Goal: Task Accomplishment & Management: Complete application form

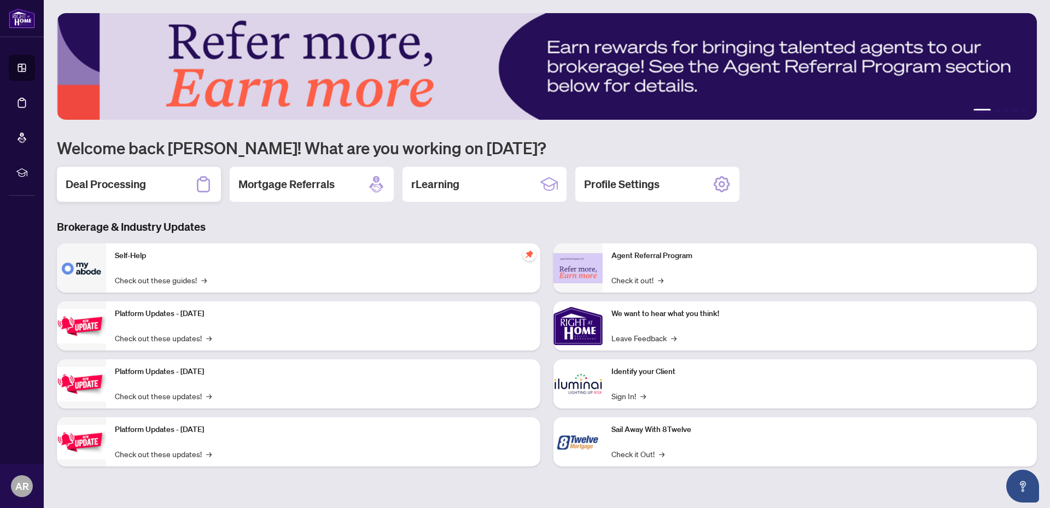
click at [103, 182] on h2 "Deal Processing" at bounding box center [106, 184] width 80 height 15
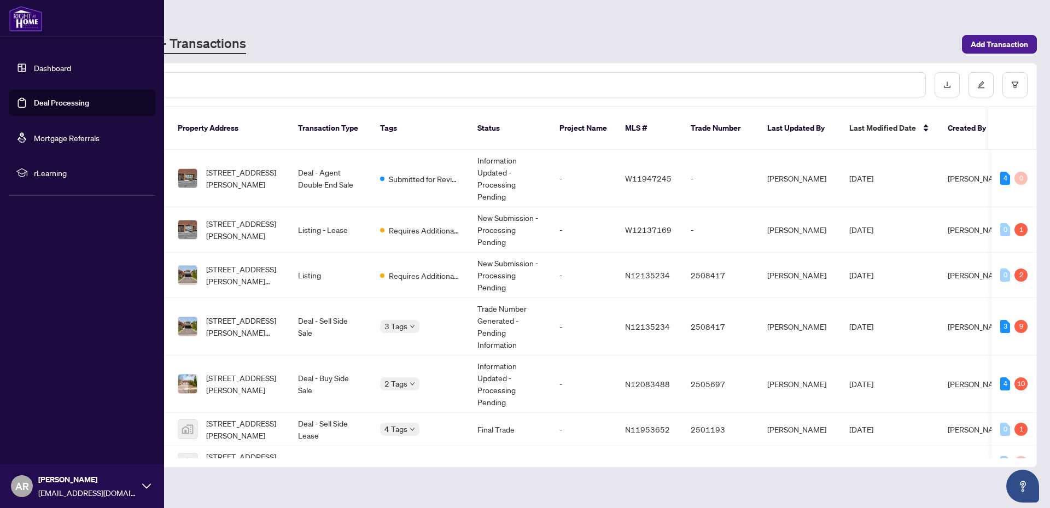
click at [57, 65] on link "Dashboard" at bounding box center [52, 68] width 37 height 10
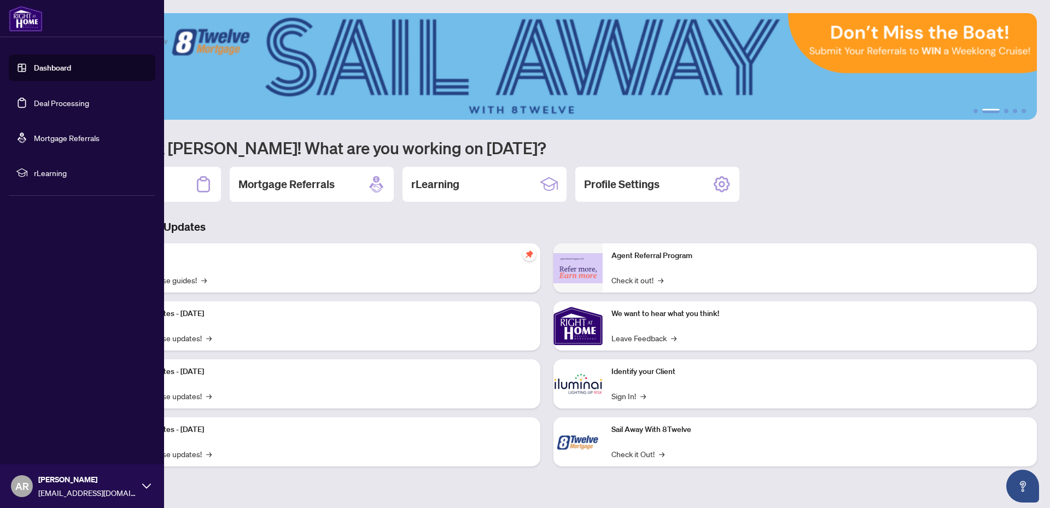
click at [58, 65] on link "Dashboard" at bounding box center [52, 68] width 37 height 10
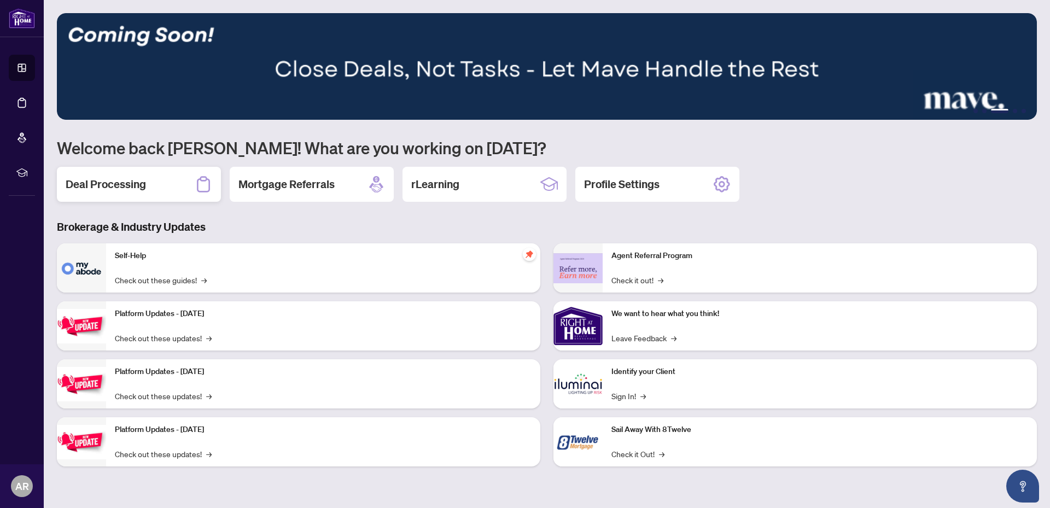
click at [145, 184] on h2 "Deal Processing" at bounding box center [106, 184] width 80 height 15
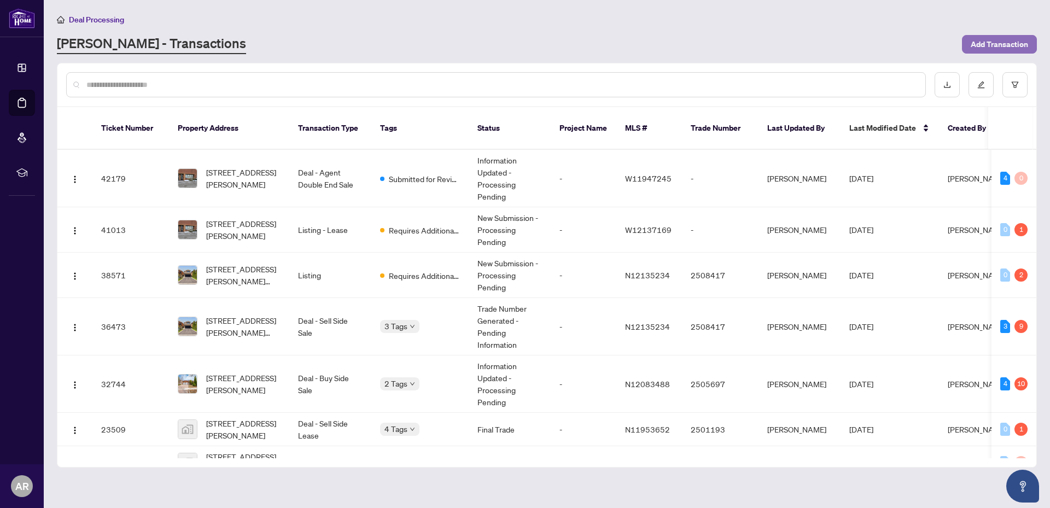
click at [1000, 50] on span "Add Transaction" at bounding box center [999, 44] width 57 height 17
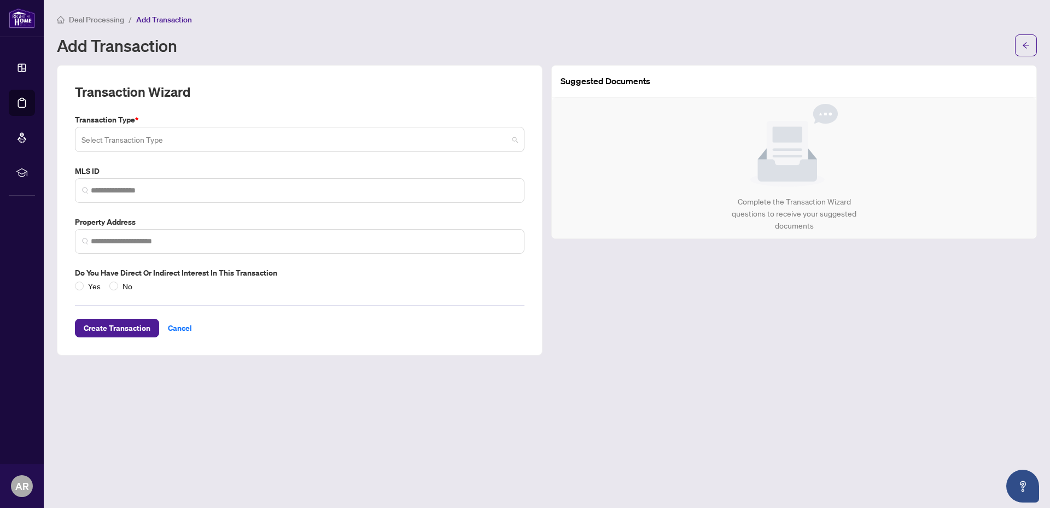
click at [178, 135] on input "search" at bounding box center [294, 141] width 427 height 24
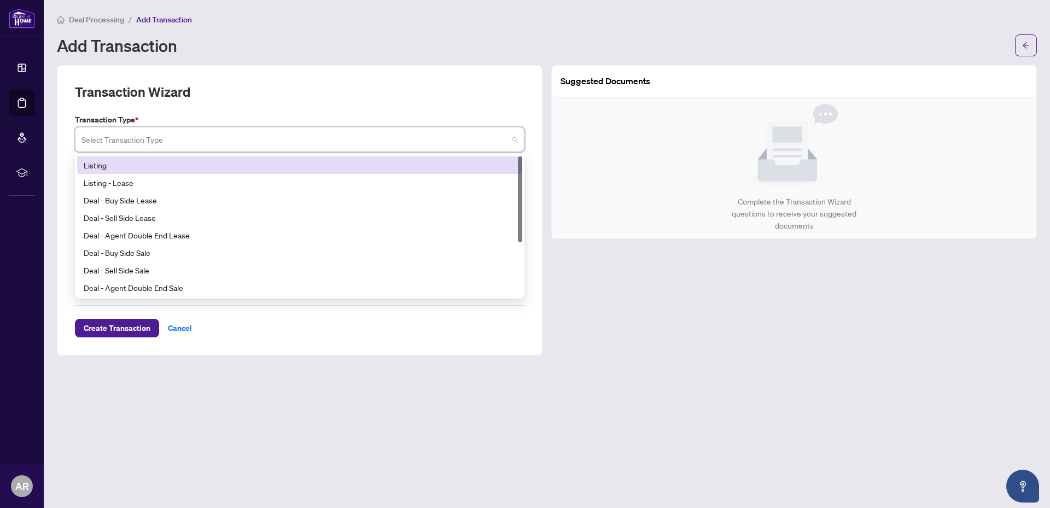
click at [115, 166] on div "Listing" at bounding box center [300, 165] width 432 height 12
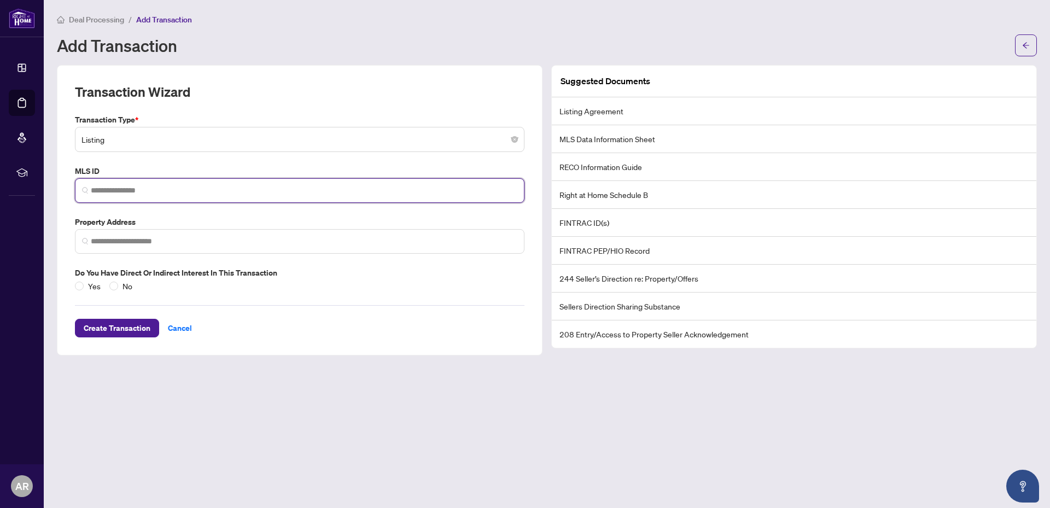
drag, startPoint x: 139, startPoint y: 194, endPoint x: 236, endPoint y: 192, distance: 96.8
click at [139, 193] on input "search" at bounding box center [304, 190] width 427 height 11
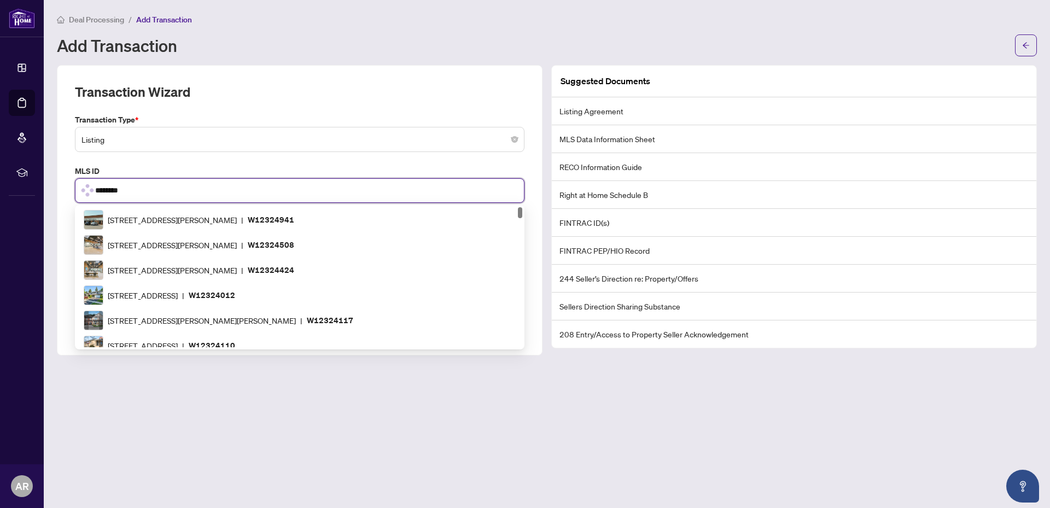
type input "*********"
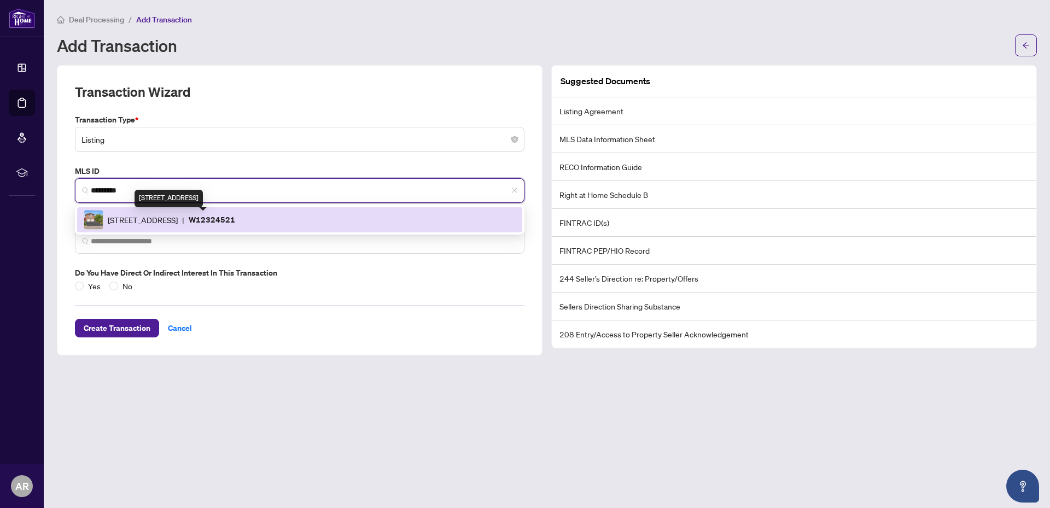
click at [178, 221] on span "[STREET_ADDRESS]" at bounding box center [143, 220] width 70 height 12
type input "**********"
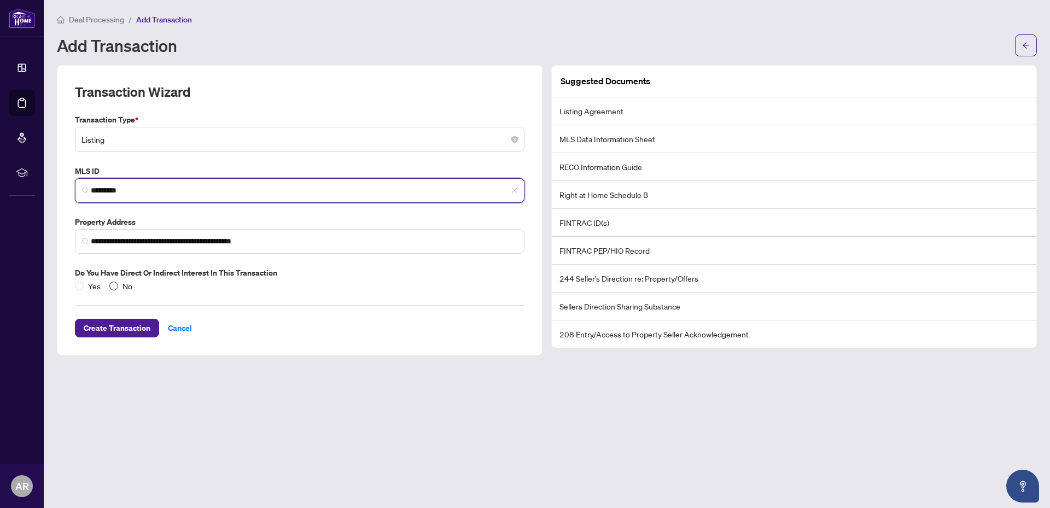
type input "*********"
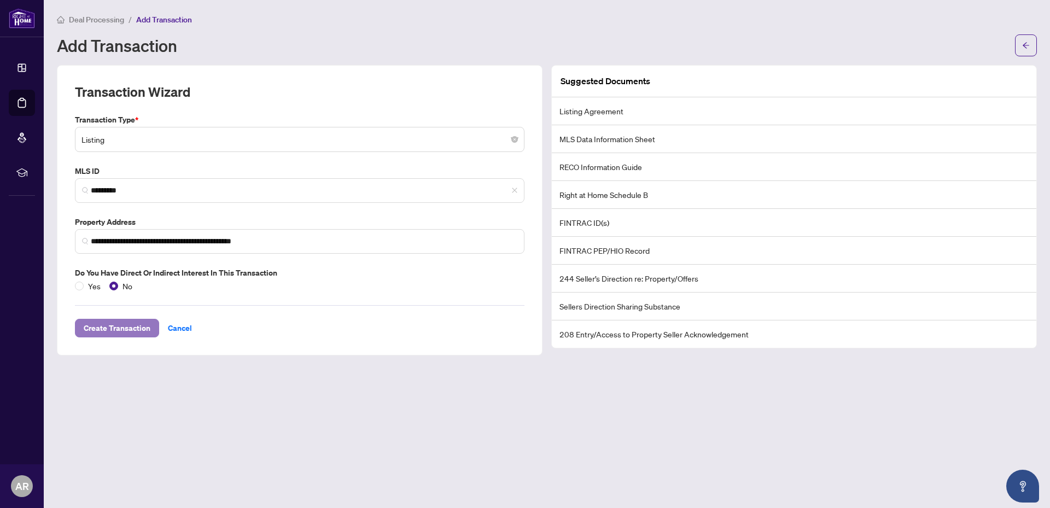
click at [132, 324] on span "Create Transaction" at bounding box center [117, 327] width 67 height 17
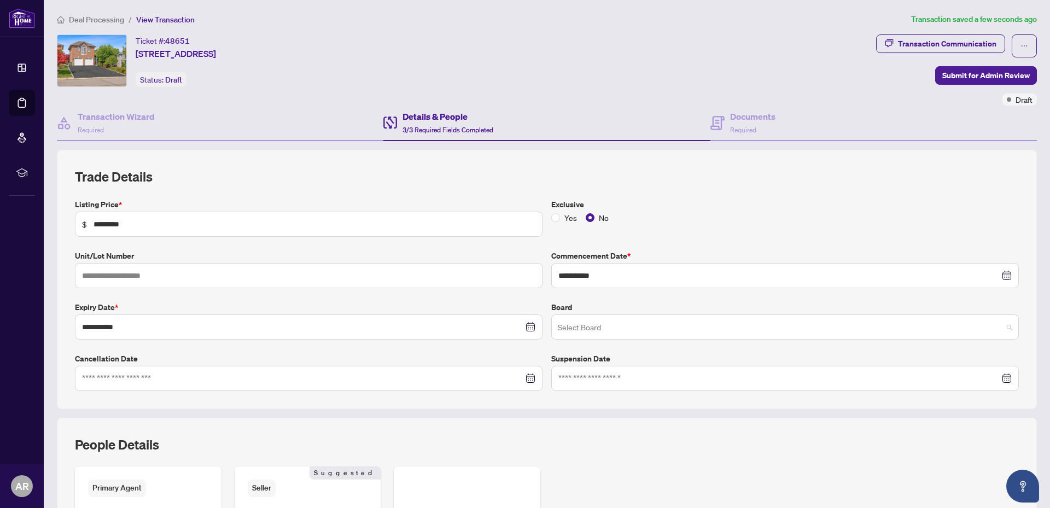
click at [1002, 324] on span at bounding box center [785, 327] width 454 height 21
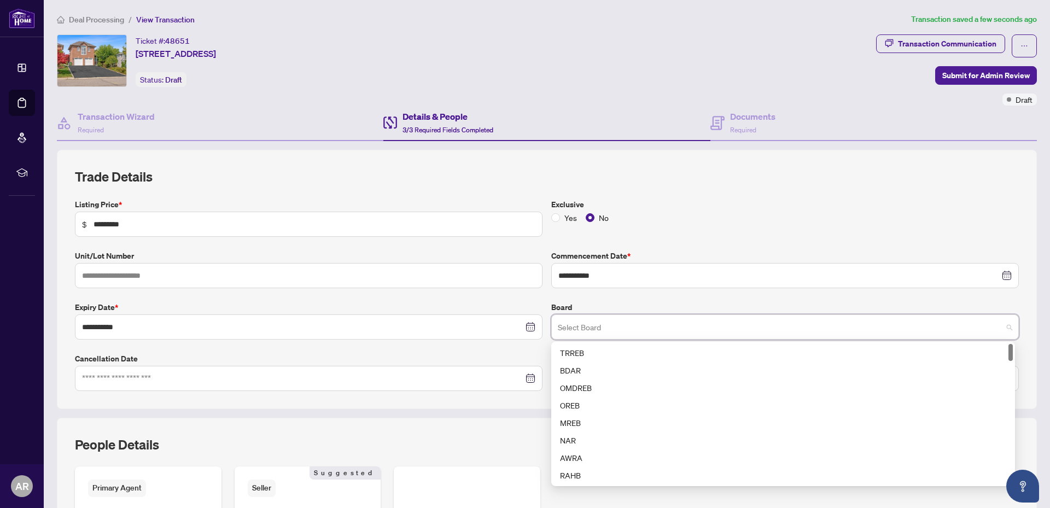
drag, startPoint x: 1004, startPoint y: 454, endPoint x: 1005, endPoint y: 316, distance: 138.9
click at [1005, 316] on div "Select Board 54 55 56 TRREB BDAR OMDREB OREB MREB NAR AWRA RAHB CLAR BREB" at bounding box center [785, 326] width 468 height 25
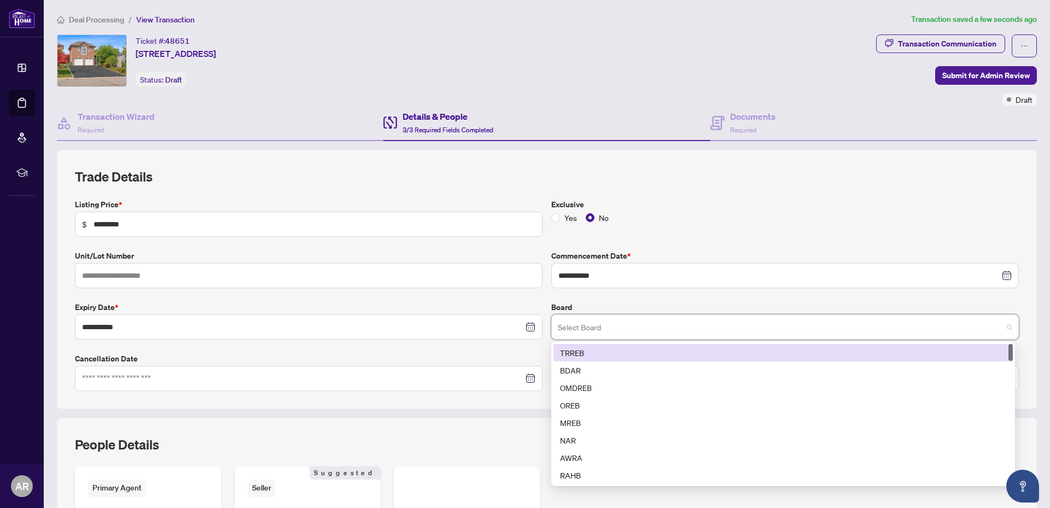
click at [617, 352] on div "TRREB" at bounding box center [783, 353] width 446 height 12
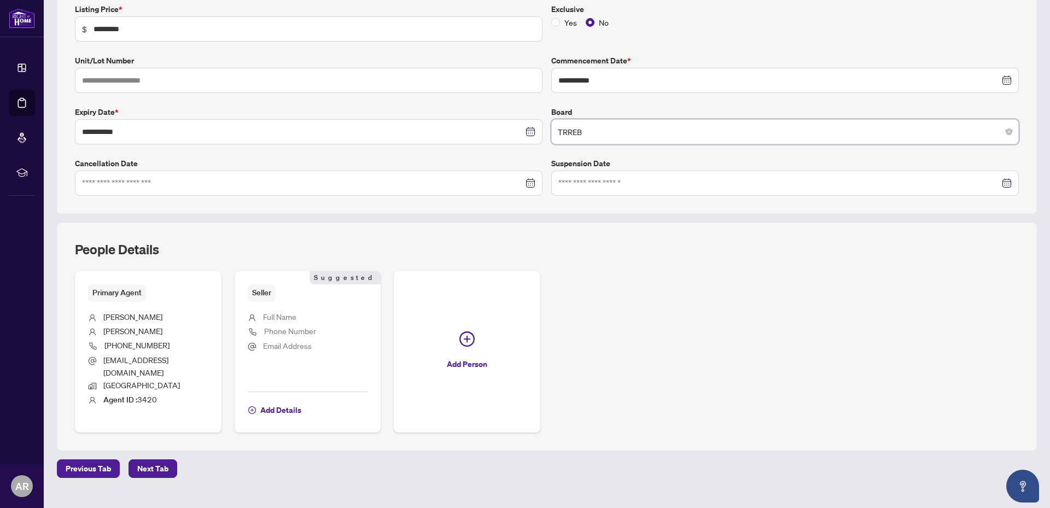
scroll to position [217, 0]
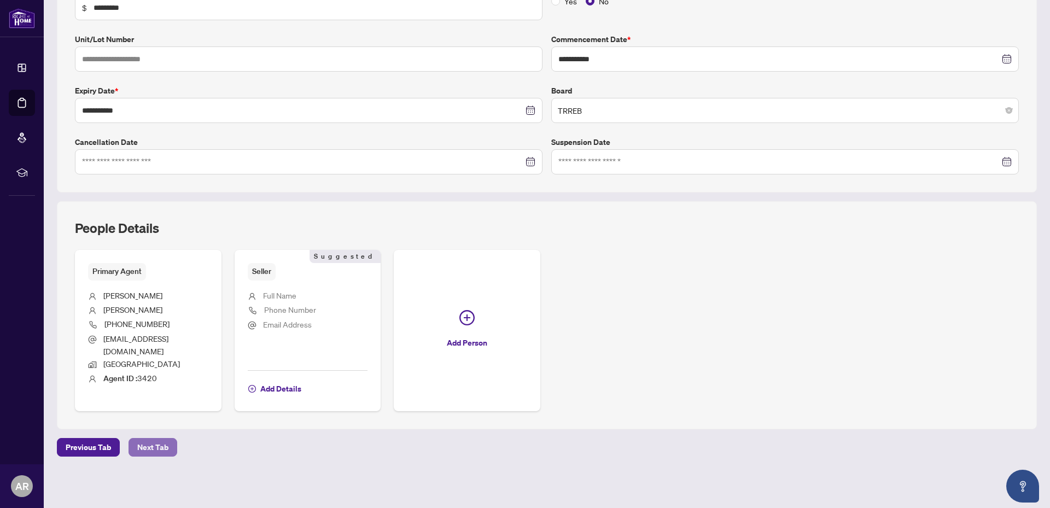
click at [157, 448] on span "Next Tab" at bounding box center [152, 447] width 31 height 17
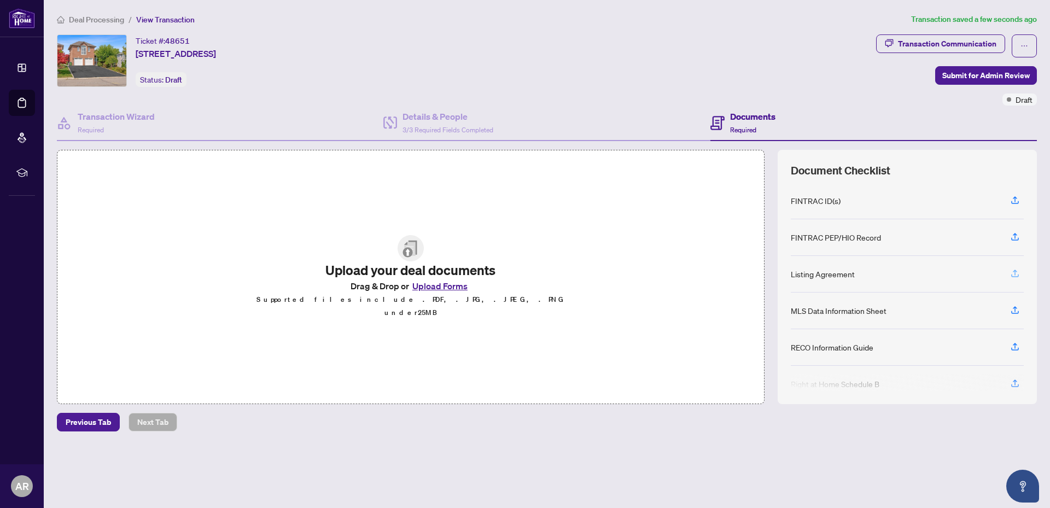
click at [1017, 273] on icon "button" at bounding box center [1015, 273] width 10 height 10
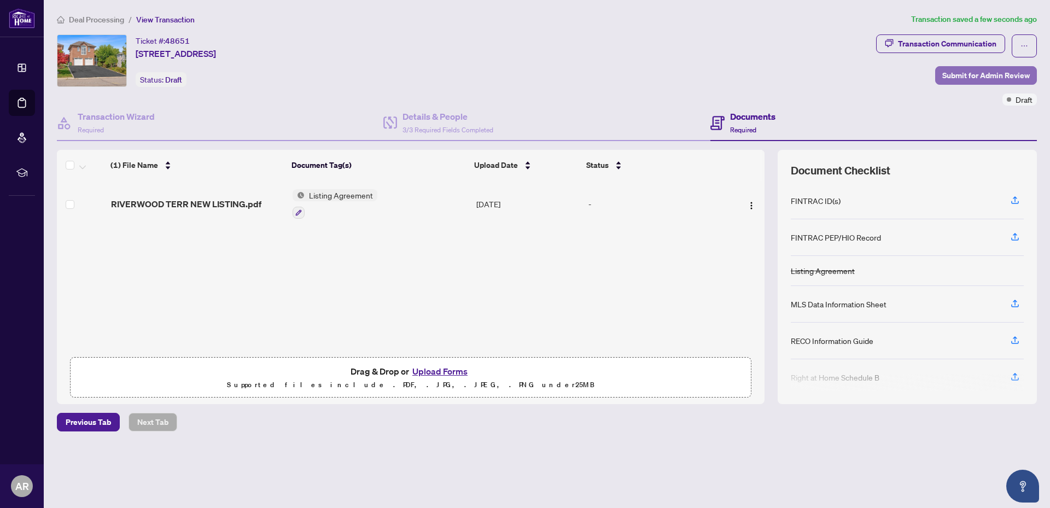
click at [977, 74] on span "Submit for Admin Review" at bounding box center [985, 75] width 87 height 17
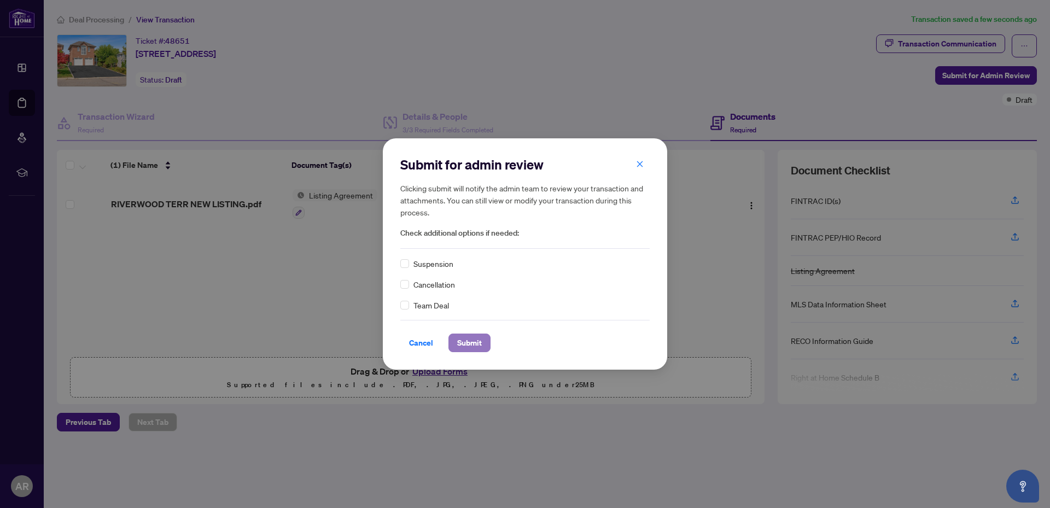
drag, startPoint x: 470, startPoint y: 343, endPoint x: 770, endPoint y: 314, distance: 302.1
click at [470, 343] on span "Submit" at bounding box center [469, 342] width 25 height 17
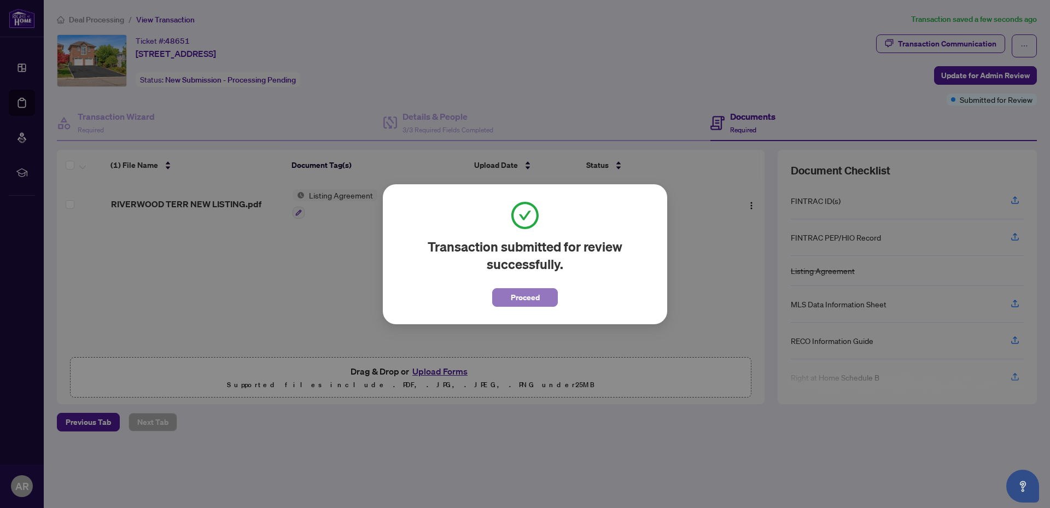
click at [517, 297] on span "Proceed" at bounding box center [525, 297] width 29 height 17
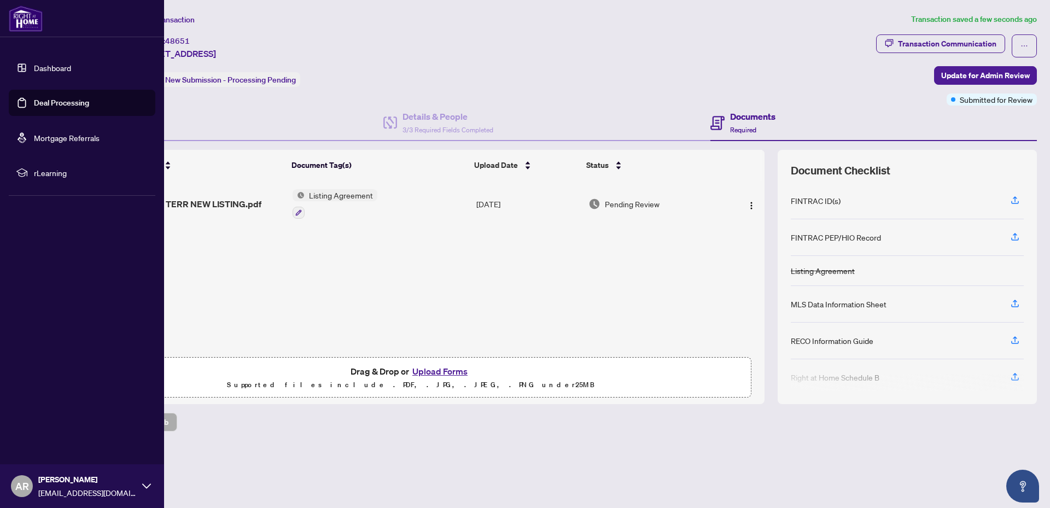
click at [34, 69] on link "Dashboard" at bounding box center [52, 68] width 37 height 10
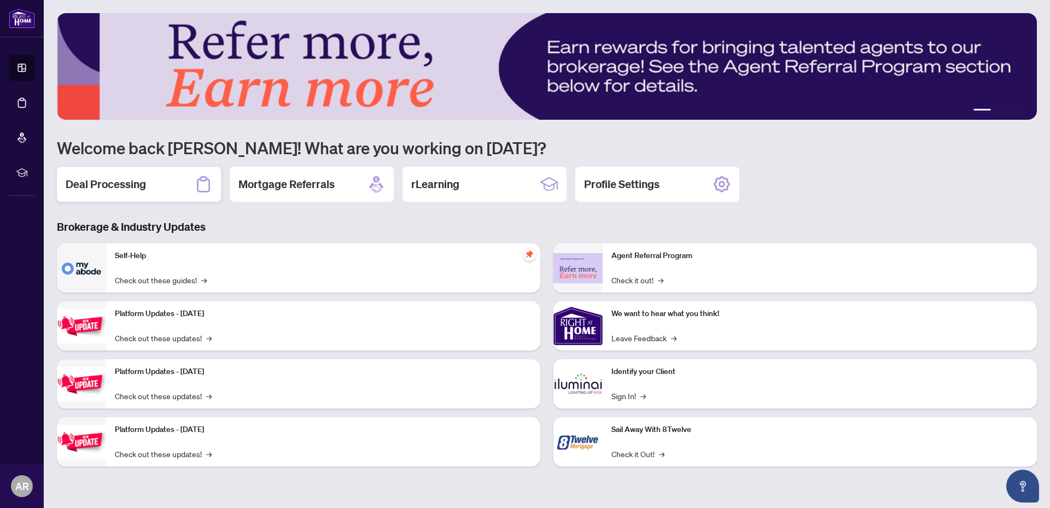
click at [132, 184] on h2 "Deal Processing" at bounding box center [106, 184] width 80 height 15
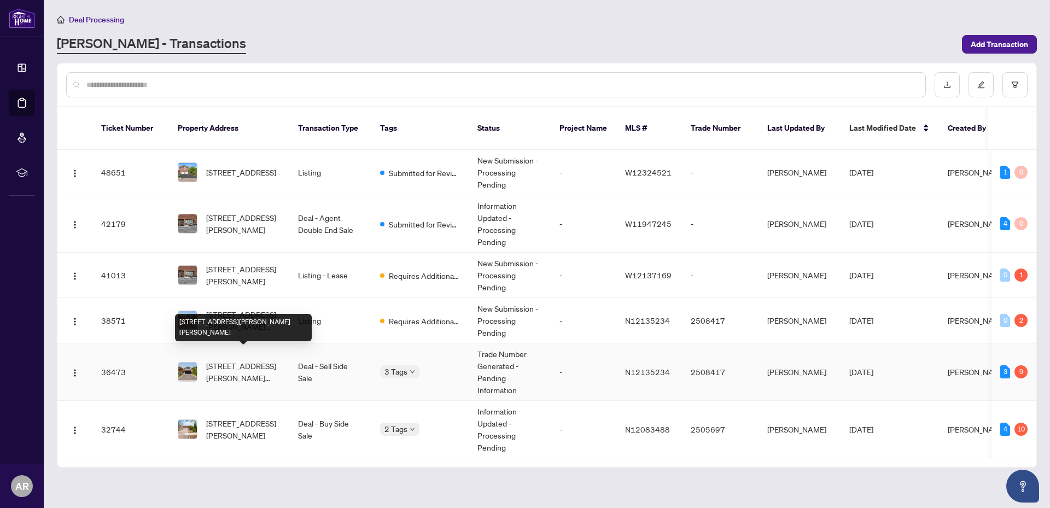
click at [235, 360] on span "[STREET_ADDRESS][PERSON_NAME][PERSON_NAME]" at bounding box center [243, 372] width 74 height 24
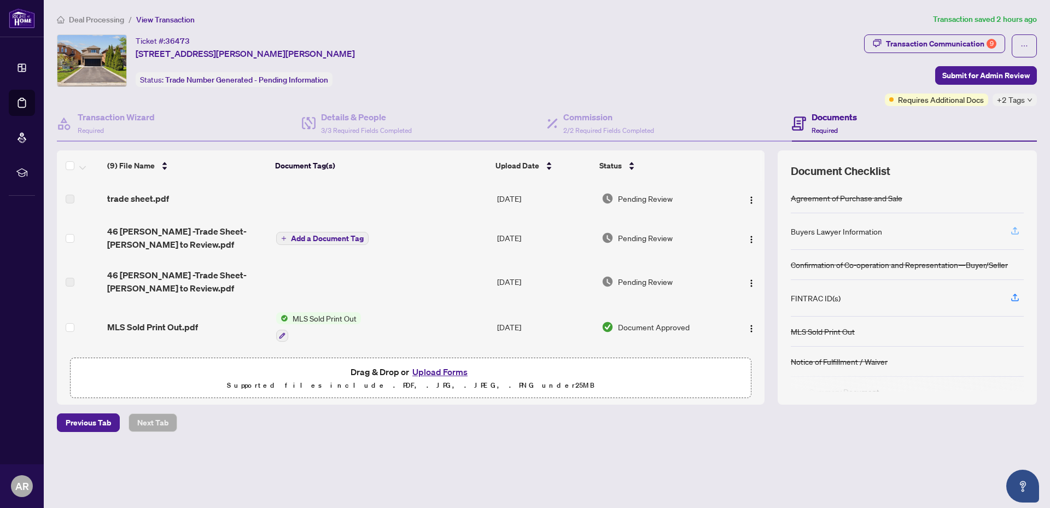
click at [1015, 231] on icon "button" at bounding box center [1015, 229] width 4 height 5
click at [837, 123] on h4 "Documents" at bounding box center [833, 116] width 45 height 13
click at [823, 116] on h4 "Documents" at bounding box center [833, 116] width 45 height 13
click at [956, 97] on span "Requires Additional Docs" at bounding box center [941, 100] width 86 height 12
click at [908, 101] on span "Requires Additional Docs" at bounding box center [941, 100] width 86 height 12
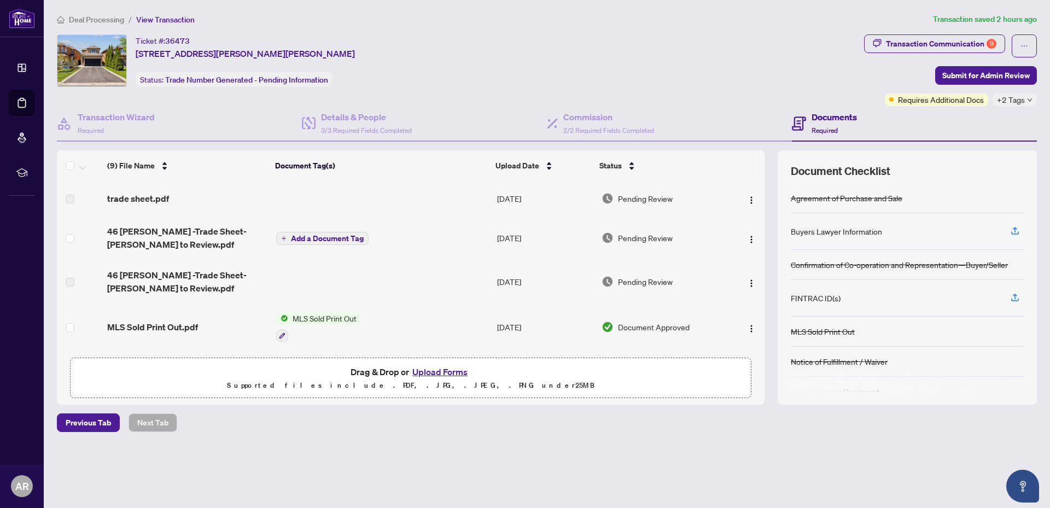
click at [1025, 99] on div "+2 Tags" at bounding box center [1014, 100] width 44 height 13
click at [738, 92] on div "Ticket #: 36473 [STREET_ADDRESS][PERSON_NAME][PERSON_NAME] Status: Trade Number…" at bounding box center [458, 70] width 807 height 72
click at [141, 199] on span "trade sheet.pdf" at bounding box center [138, 198] width 62 height 13
click at [181, 230] on span "46 [PERSON_NAME] -Trade Sheet-[PERSON_NAME] to Review.pdf" at bounding box center [187, 238] width 160 height 26
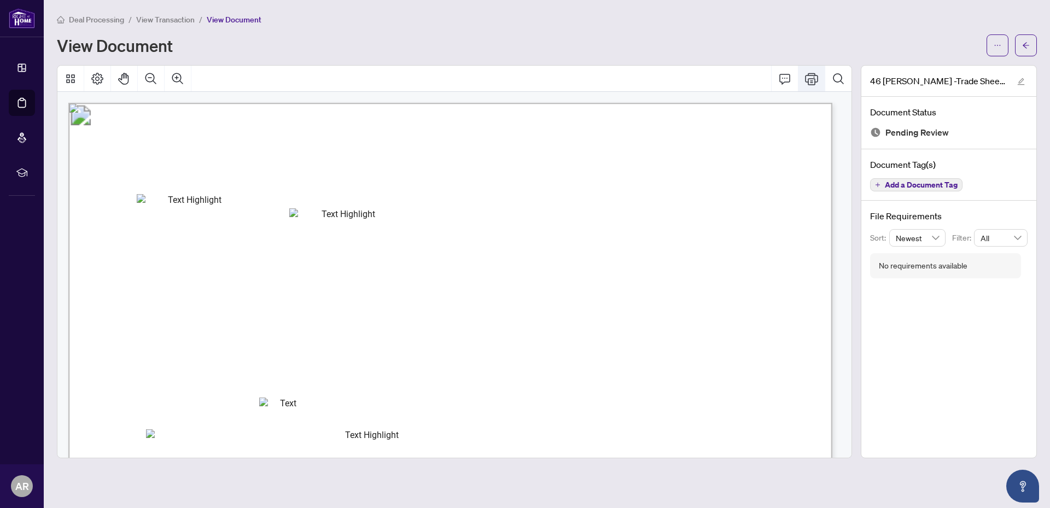
click at [810, 81] on icon "Print" at bounding box center [811, 78] width 13 height 13
click at [915, 343] on div "46 [PERSON_NAME] -Trade Sheet-[PERSON_NAME] to Review.pdf Document Status Pendi…" at bounding box center [949, 261] width 176 height 393
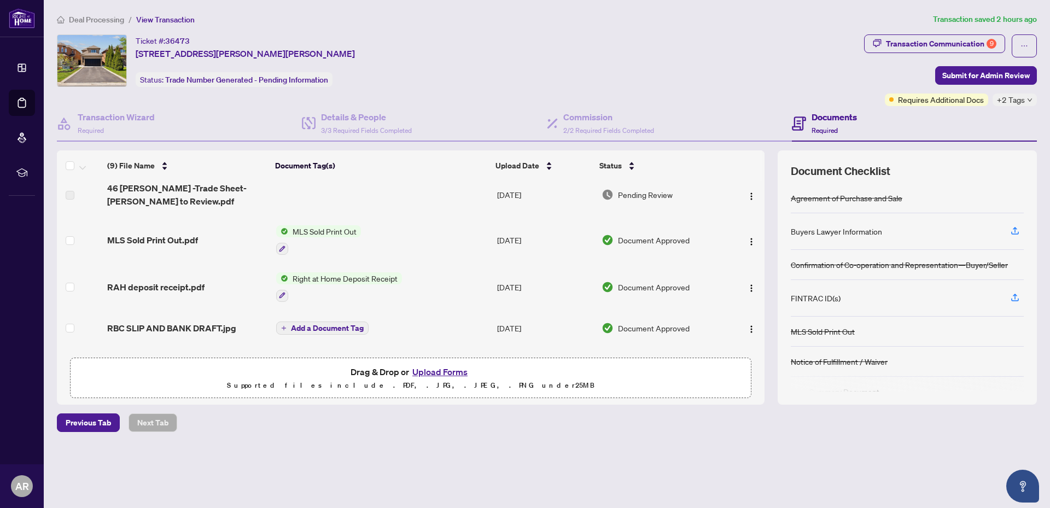
scroll to position [212, 0]
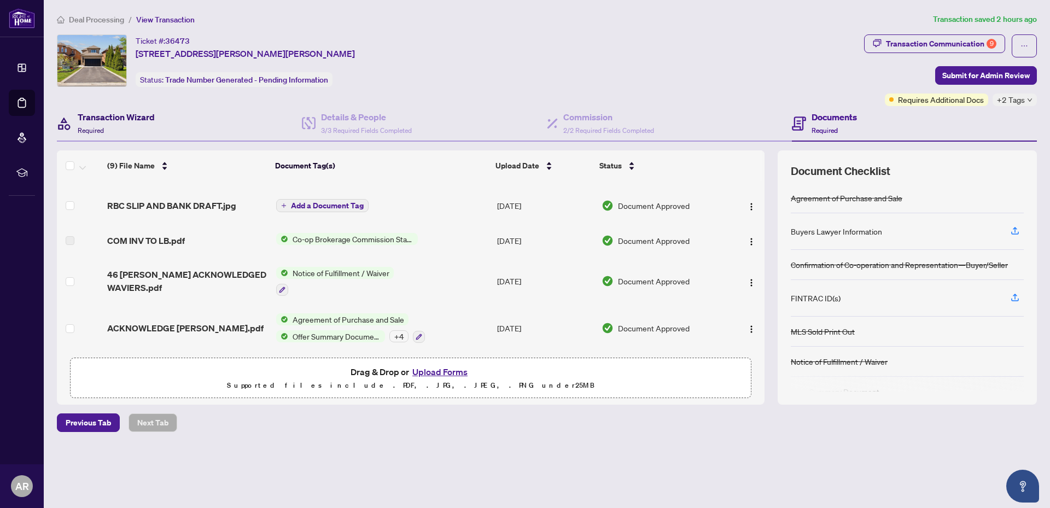
click at [136, 117] on h4 "Transaction Wizard" at bounding box center [116, 116] width 77 height 13
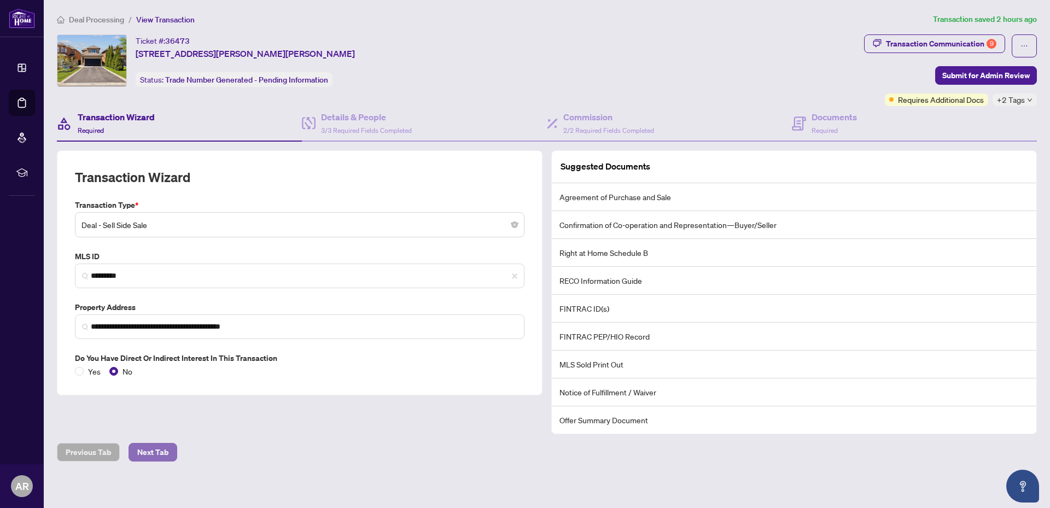
click at [152, 452] on span "Next Tab" at bounding box center [152, 451] width 31 height 17
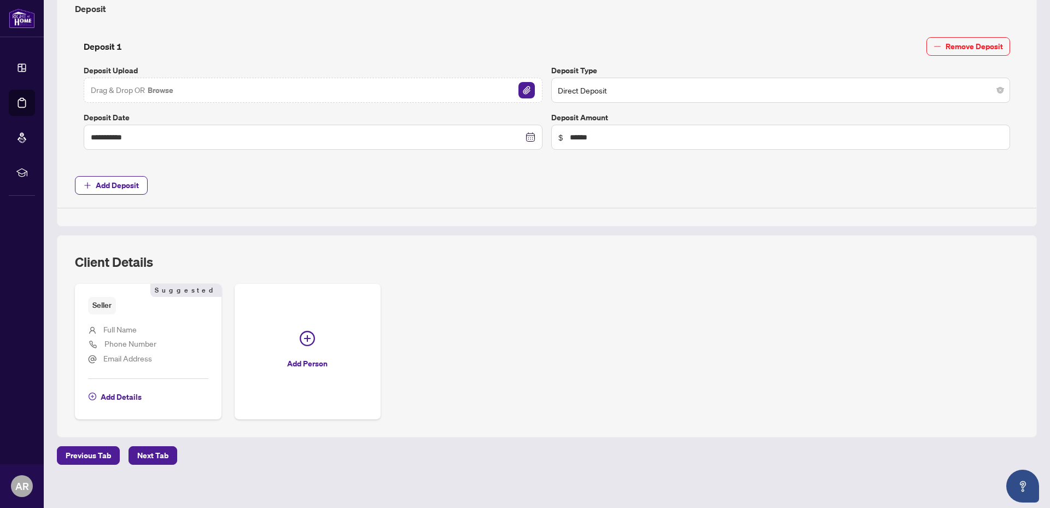
scroll to position [471, 0]
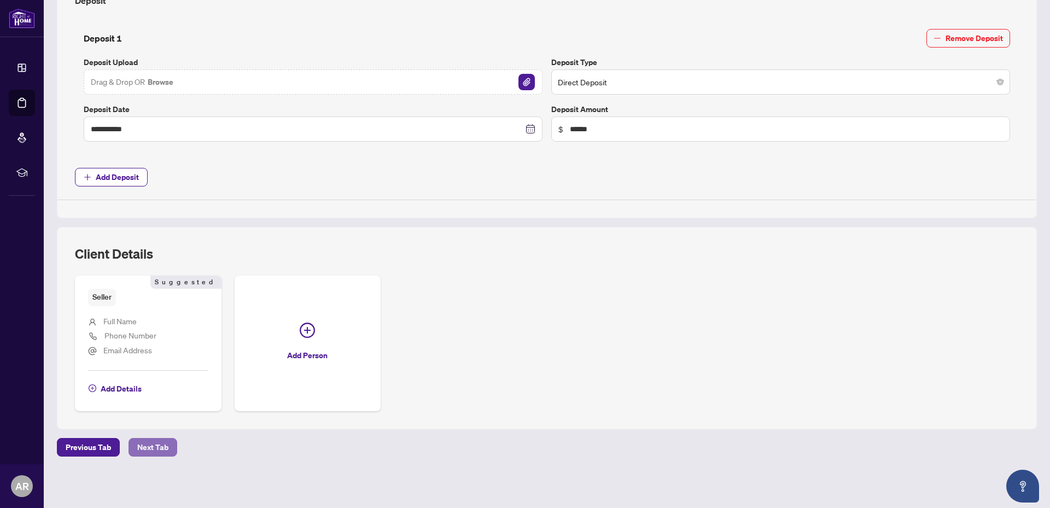
click at [141, 445] on span "Next Tab" at bounding box center [152, 447] width 31 height 17
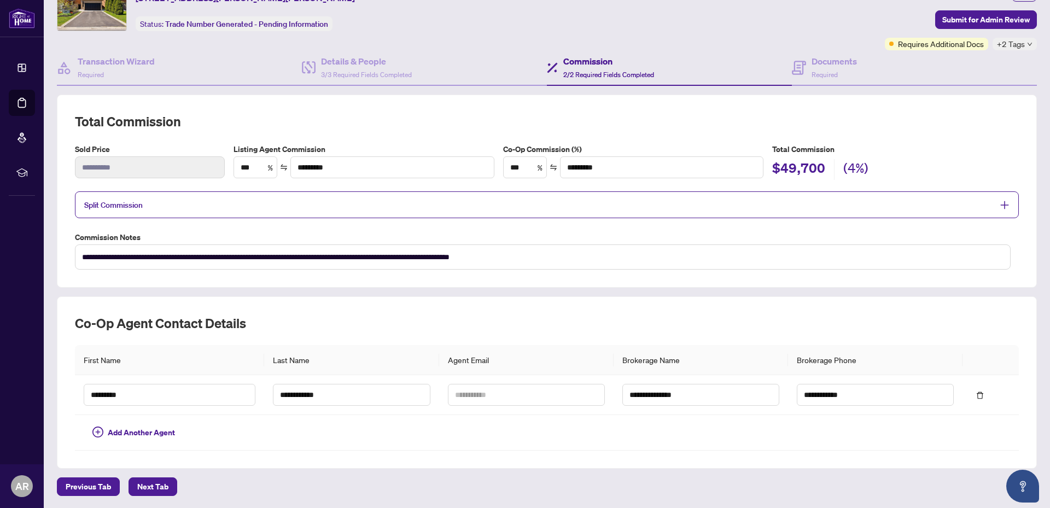
scroll to position [95, 0]
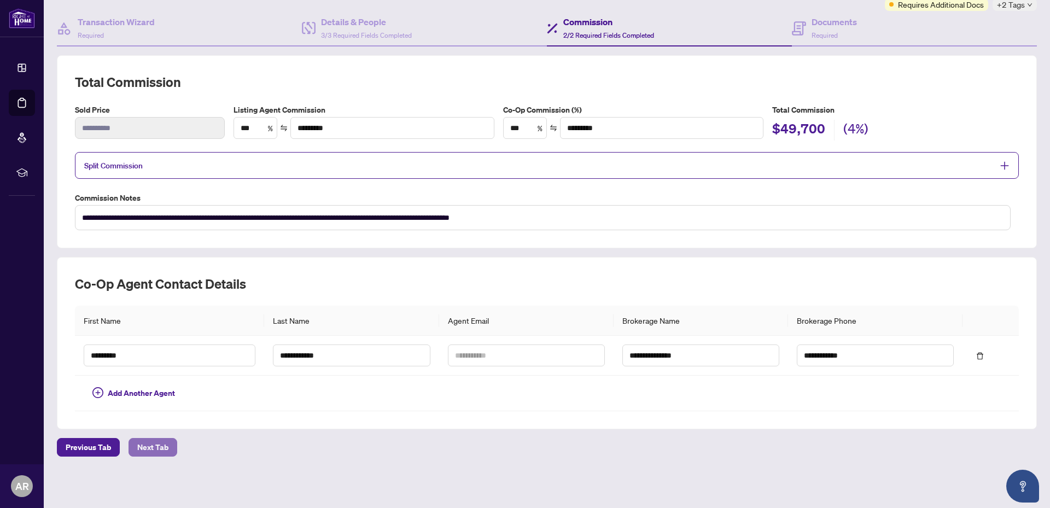
click at [161, 446] on span "Next Tab" at bounding box center [152, 447] width 31 height 17
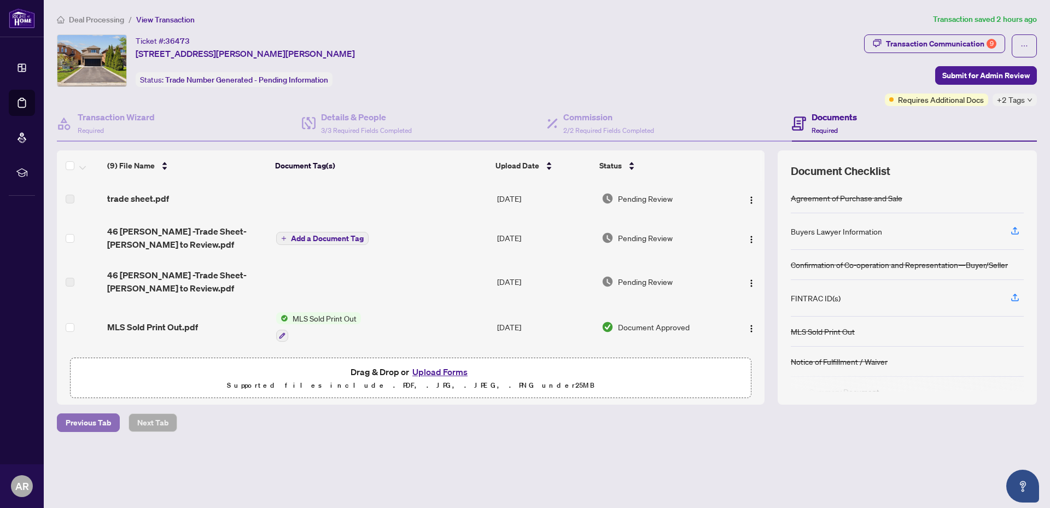
click at [74, 425] on span "Previous Tab" at bounding box center [88, 422] width 45 height 17
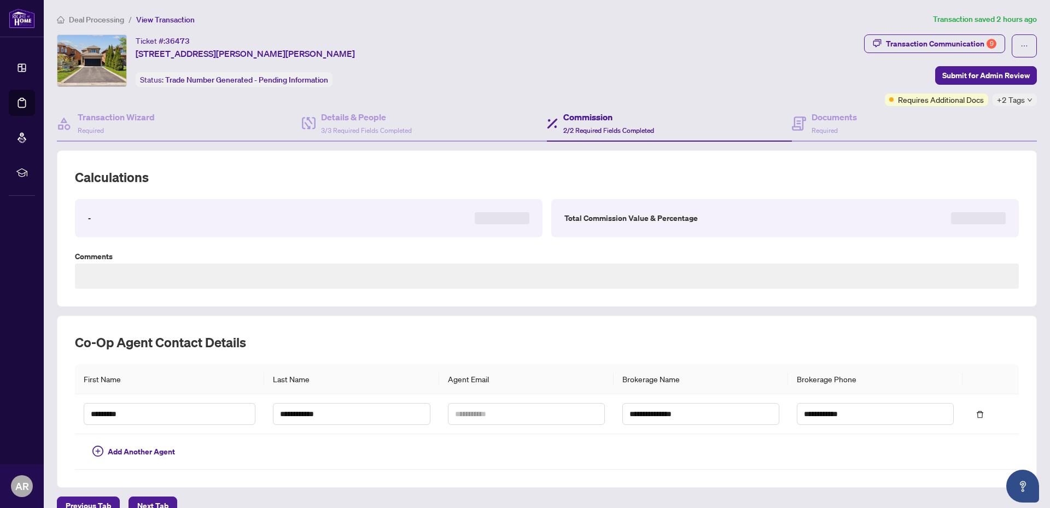
type textarea "**********"
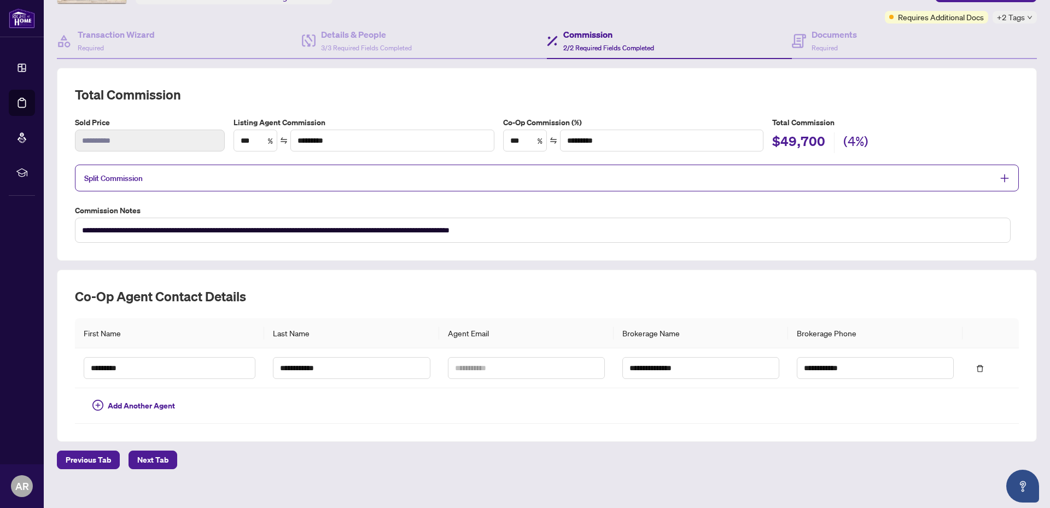
scroll to position [95, 0]
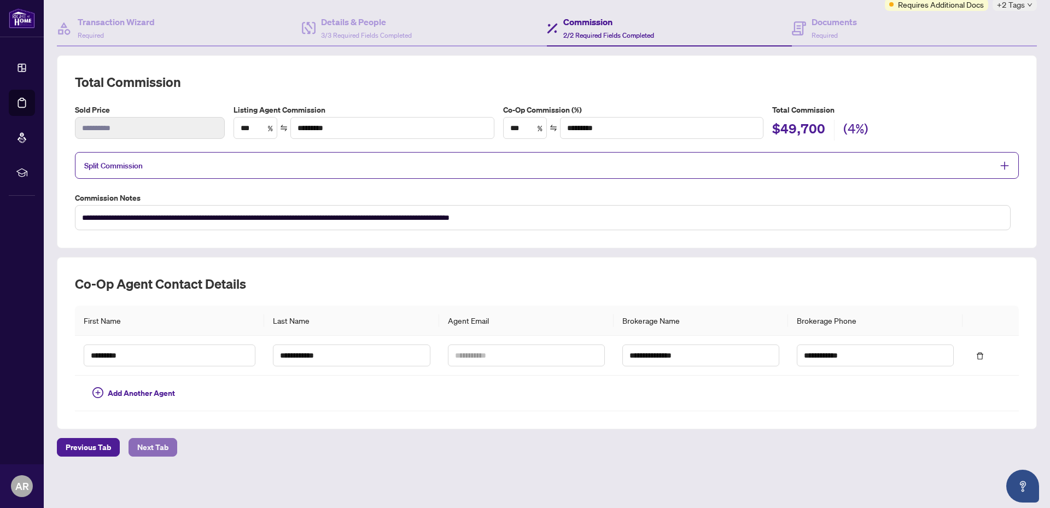
click at [160, 443] on span "Next Tab" at bounding box center [152, 447] width 31 height 17
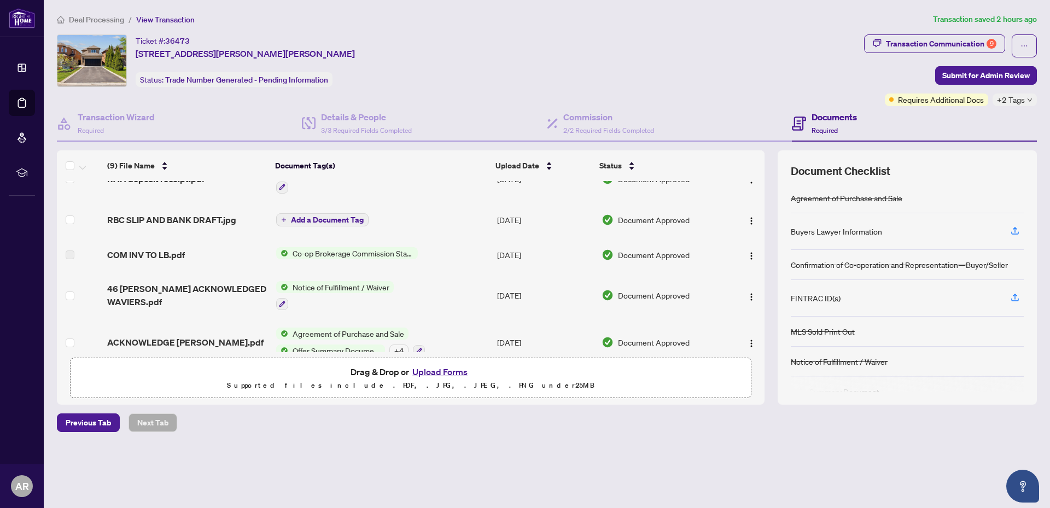
scroll to position [212, 0]
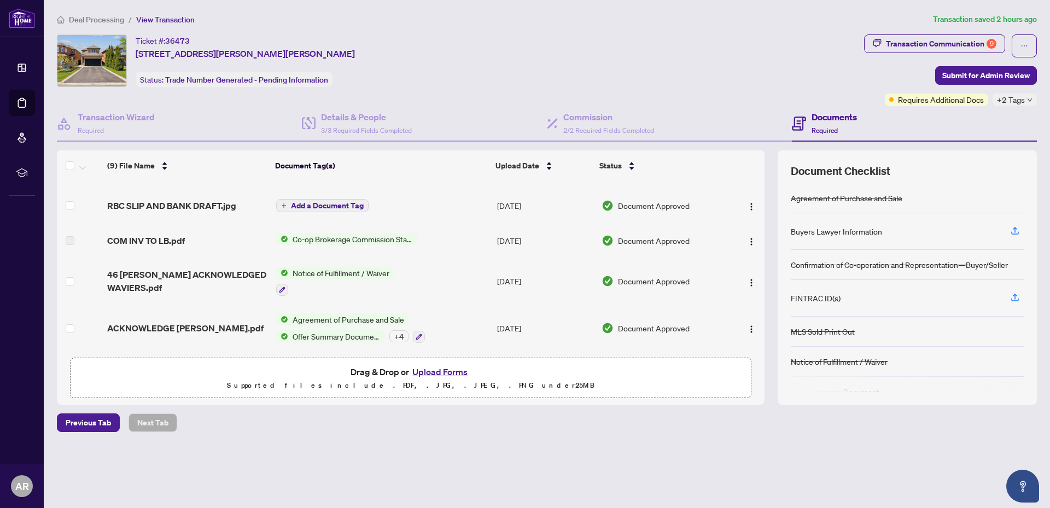
click at [445, 373] on button "Upload Forms" at bounding box center [440, 372] width 62 height 14
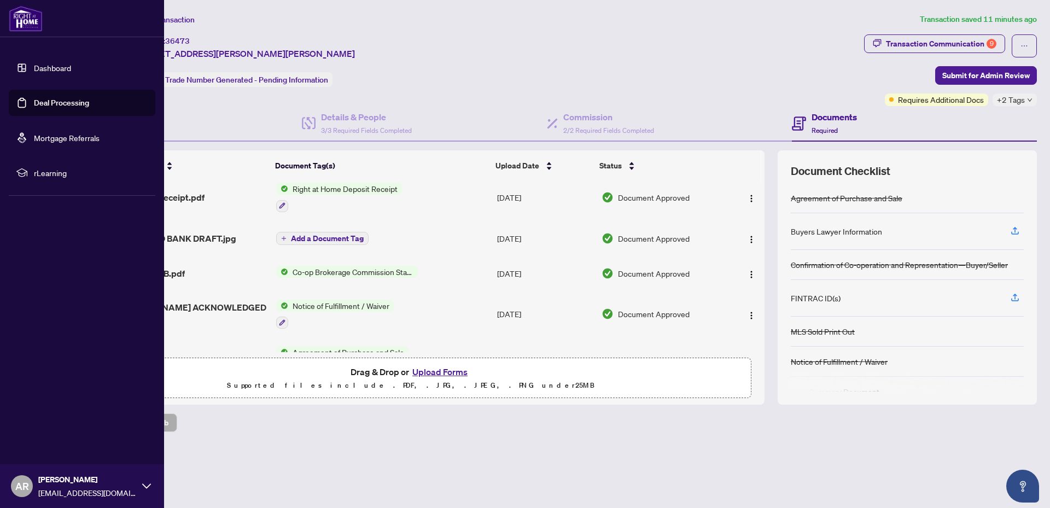
click at [21, 486] on span "AR" at bounding box center [22, 485] width 14 height 15
click at [50, 420] on span "Logout" at bounding box center [44, 420] width 25 height 17
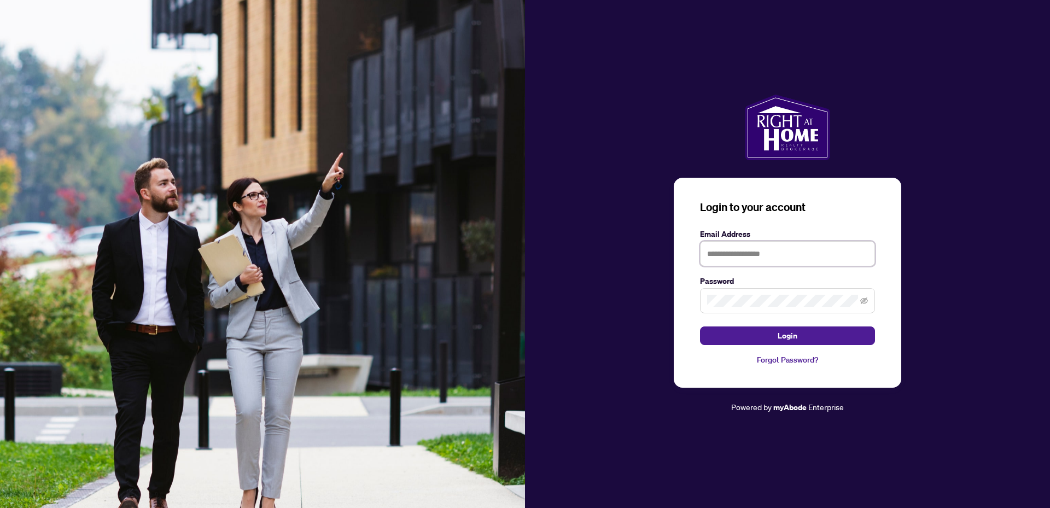
type input "**********"
